Goal: Task Accomplishment & Management: Manage account settings

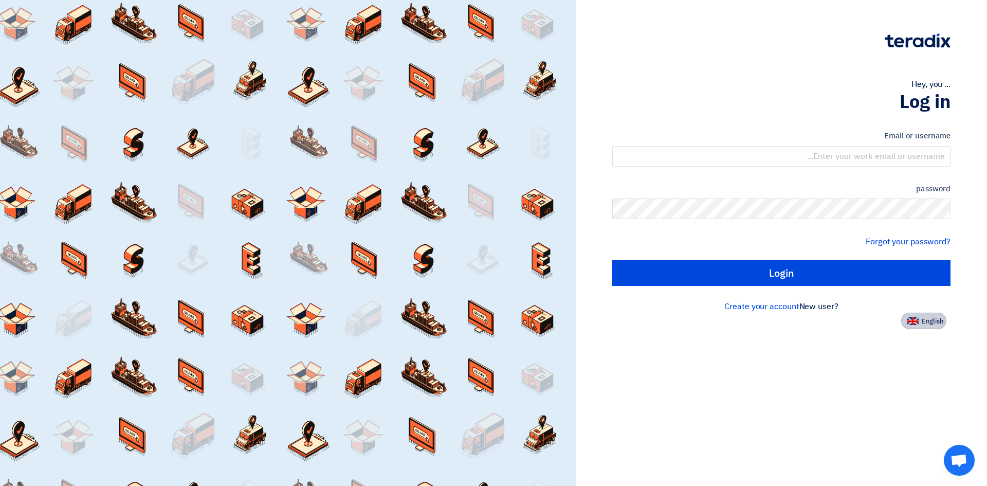
click at [925, 322] on font "English" at bounding box center [933, 321] width 22 height 10
type input "Sign in"
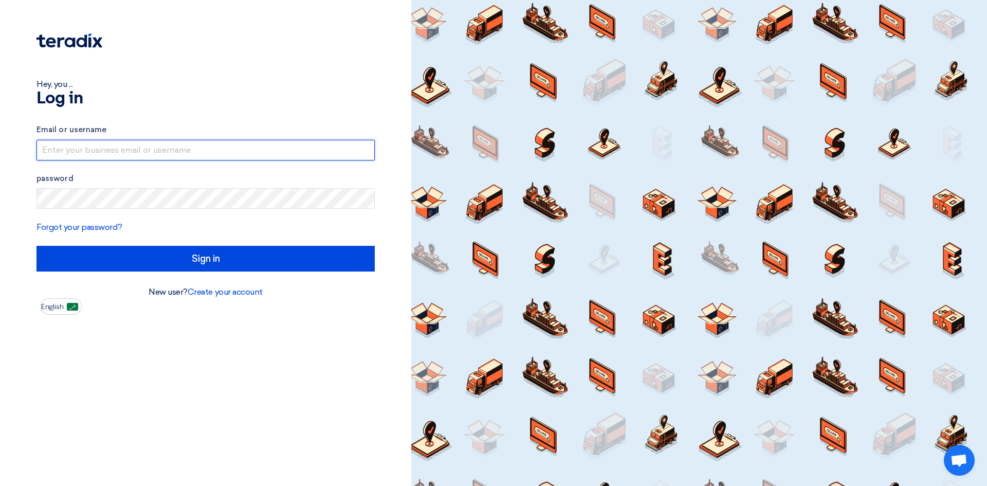
click at [245, 151] on input "text" at bounding box center [206, 150] width 338 height 21
type input "[PERSON_NAME][EMAIL_ADDRESS][DOMAIN_NAME]"
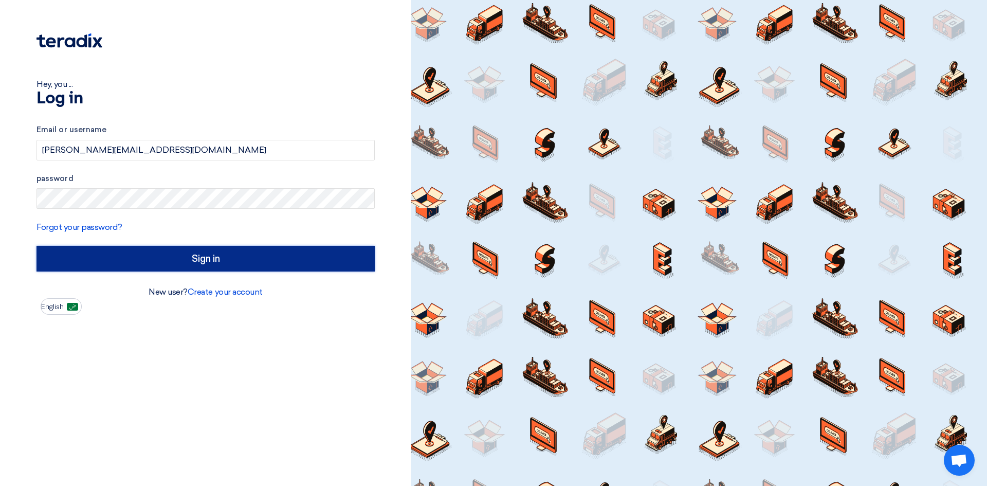
click at [263, 254] on input "Sign in" at bounding box center [206, 259] width 338 height 26
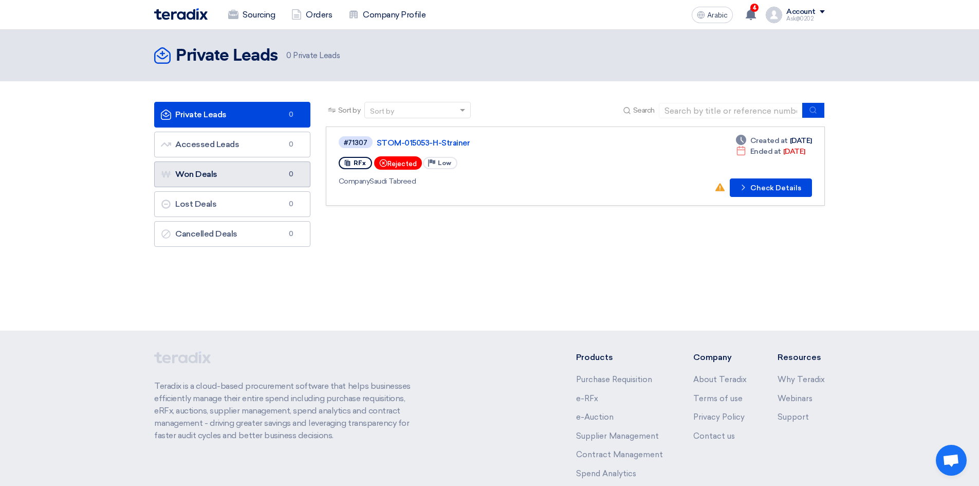
click at [227, 172] on link "Won Deals Won Deals 0" at bounding box center [232, 174] width 156 height 26
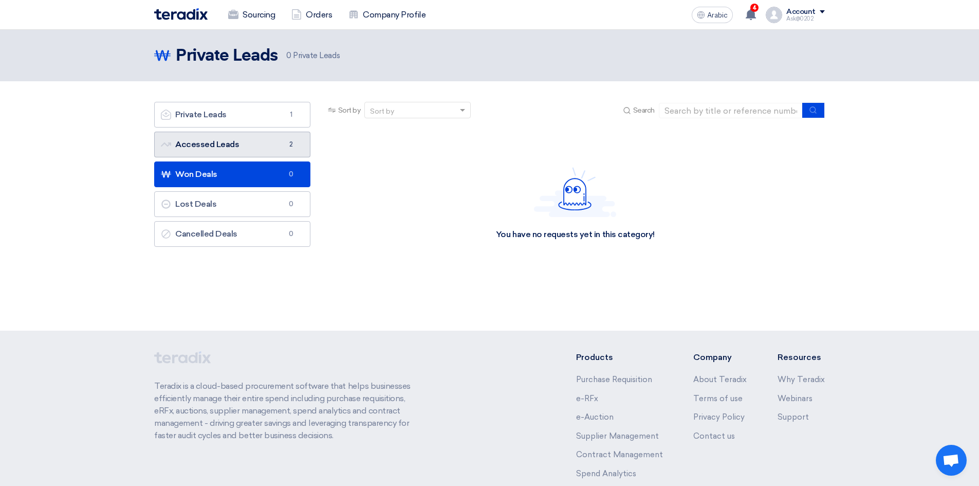
click at [226, 136] on link "Accessed Leads Accessed Leads 2" at bounding box center [232, 145] width 156 height 26
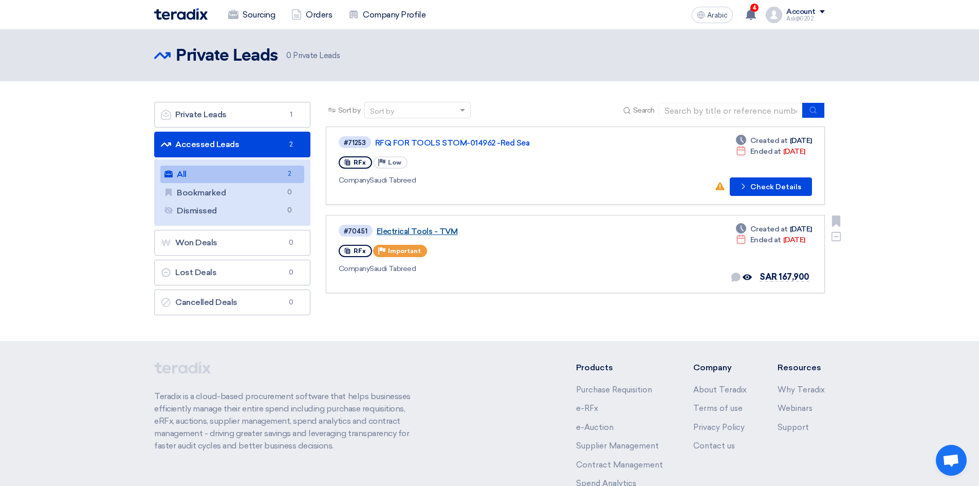
click at [431, 231] on font "Electrical Tools - TVM" at bounding box center [417, 231] width 81 height 9
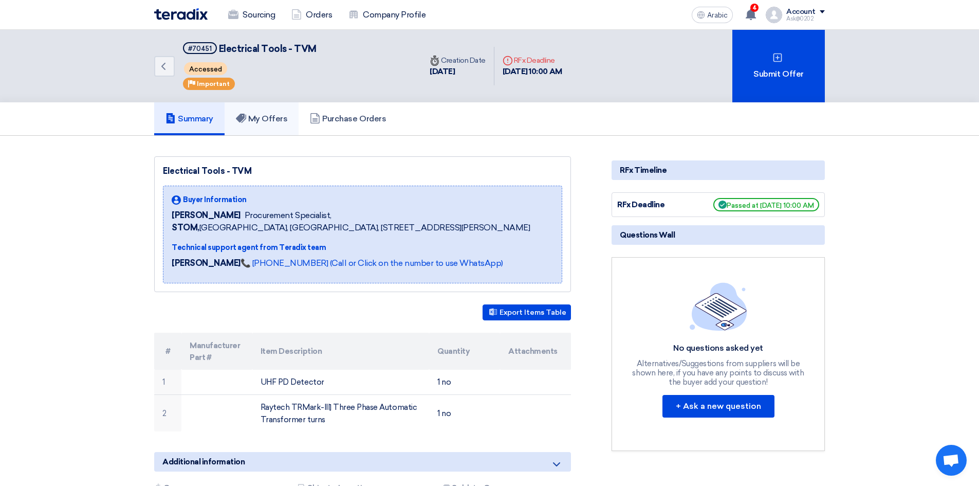
click at [260, 118] on font "My Offers" at bounding box center [268, 119] width 40 height 10
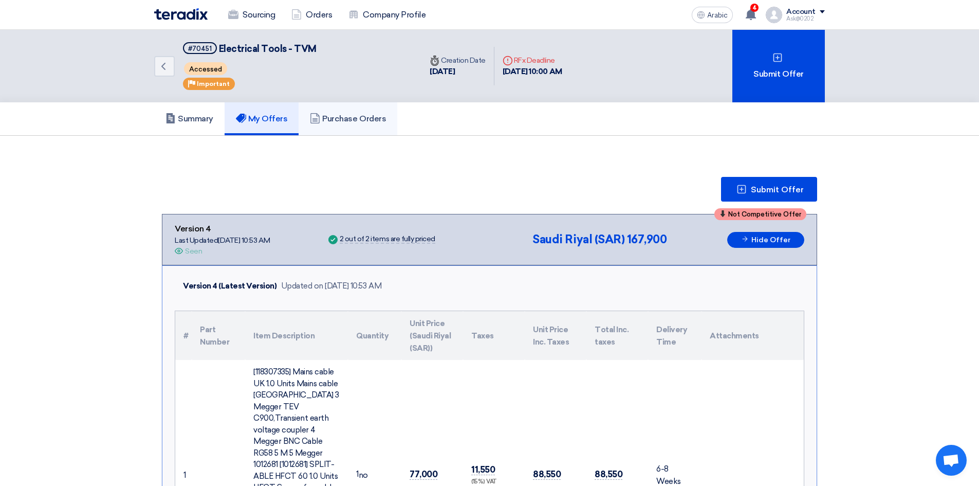
click at [348, 117] on font "Purchase Orders" at bounding box center [354, 119] width 64 height 10
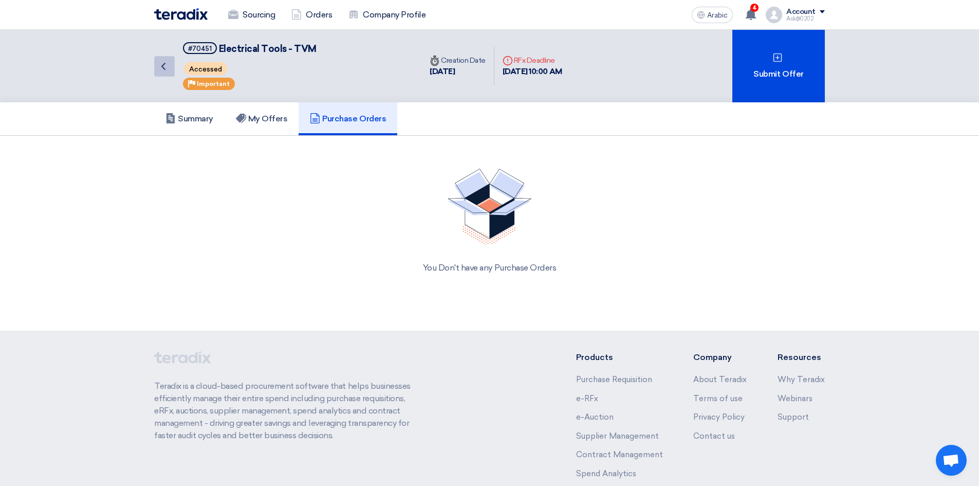
click at [167, 69] on icon "Back" at bounding box center [163, 66] width 12 height 12
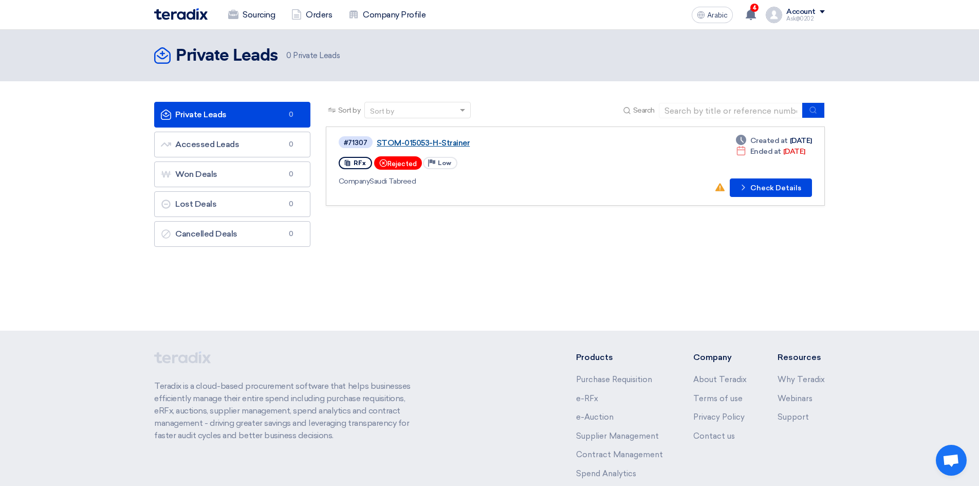
click at [442, 143] on font "STOM-015053-H-Strainer" at bounding box center [423, 142] width 93 height 9
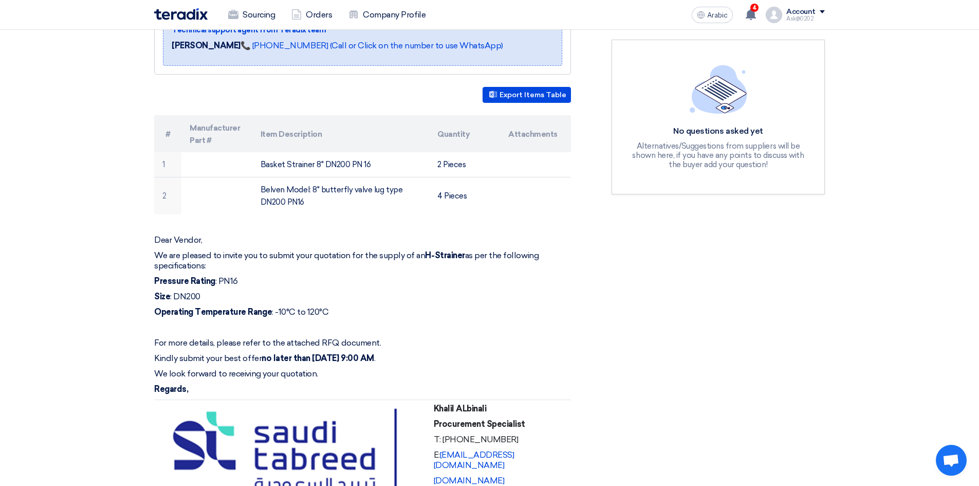
scroll to position [51, 0]
